Goal: Find specific page/section: Find specific page/section

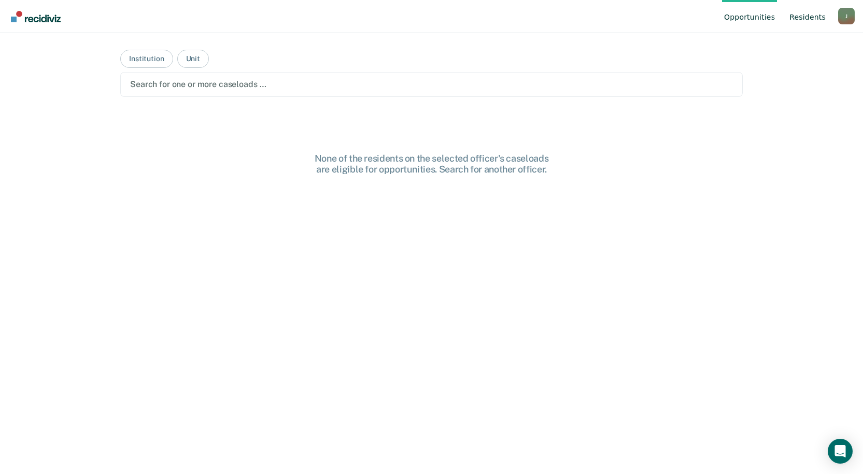
click at [812, 18] on link "Resident s" at bounding box center [808, 16] width 40 height 33
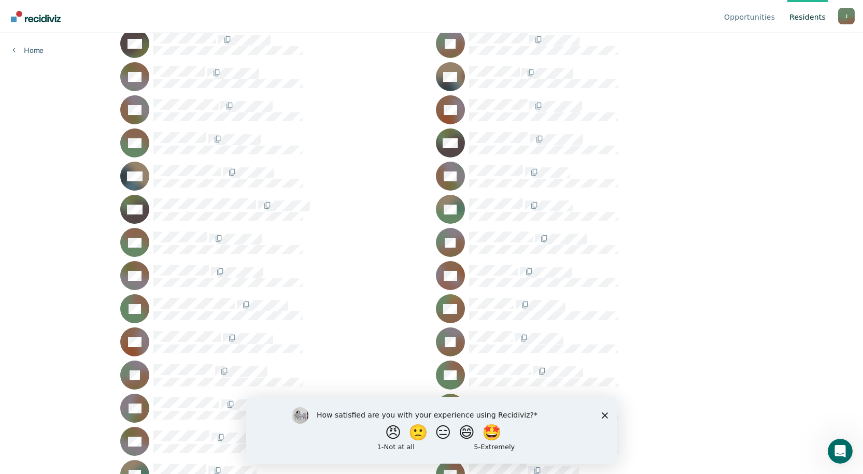
click at [441, 431] on button "😑" at bounding box center [443, 433] width 18 height 16
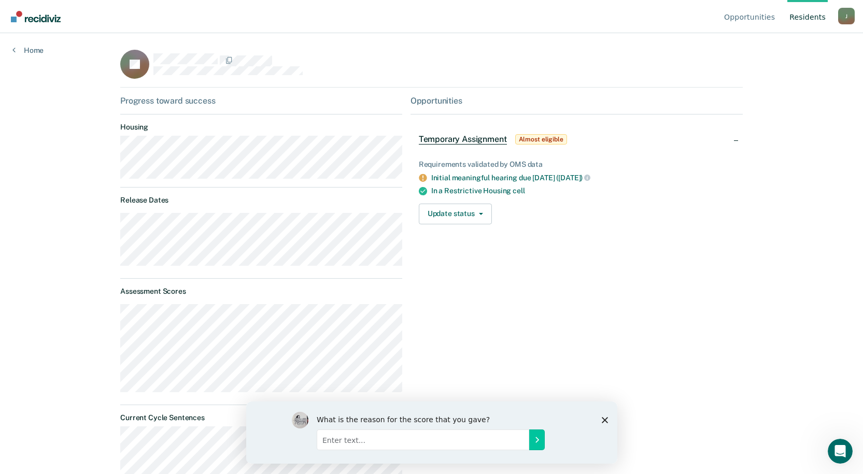
click at [605, 423] on icon "Close survey" at bounding box center [604, 420] width 6 height 6
